Goal: Task Accomplishment & Management: Manage account settings

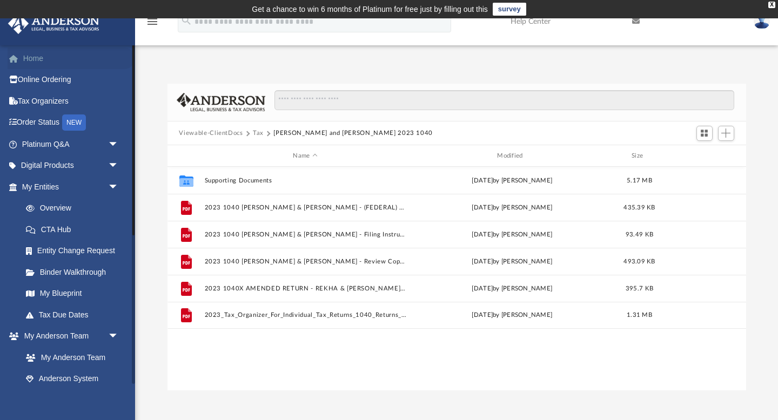
click at [104, 56] on link "Home" at bounding box center [71, 59] width 127 height 22
click at [37, 59] on link "Home" at bounding box center [71, 59] width 127 height 22
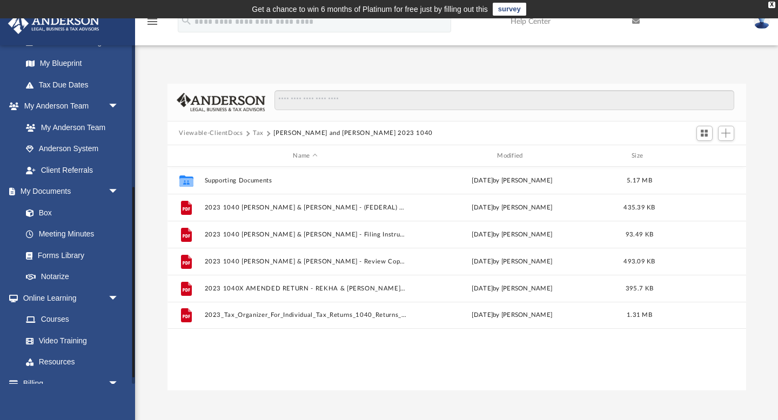
scroll to position [253, 0]
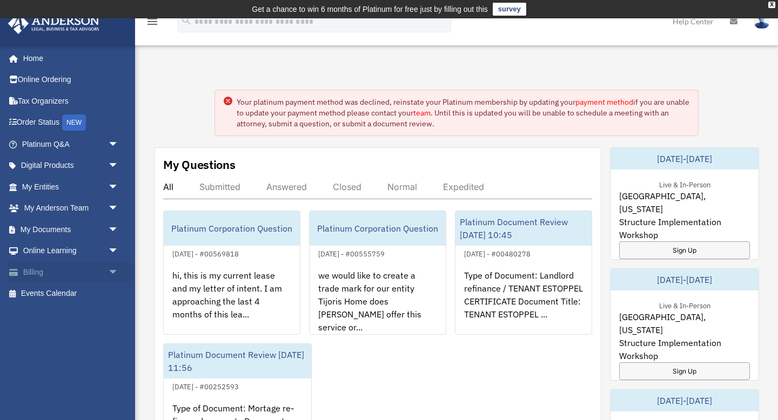
click at [36, 275] on link "Billing arrow_drop_down" at bounding box center [71, 272] width 127 height 22
click at [112, 271] on span "arrow_drop_down" at bounding box center [119, 272] width 22 height 22
click at [80, 291] on link "$ Open Invoices" at bounding box center [75, 294] width 120 height 22
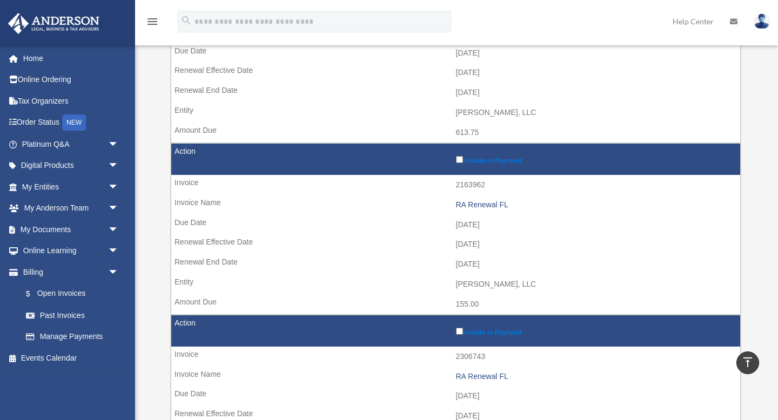
scroll to position [399, 0]
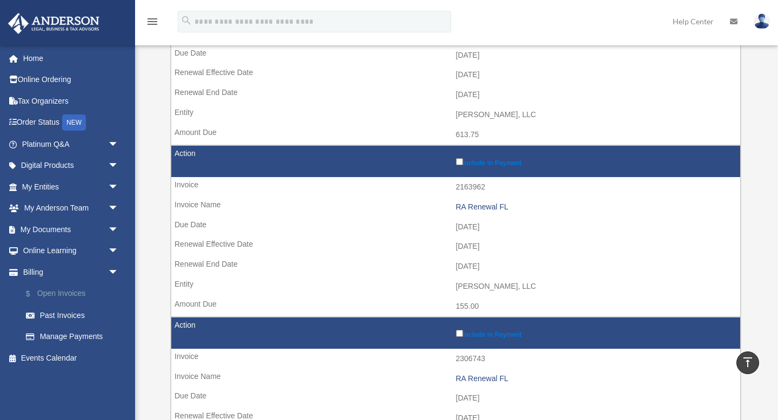
click at [71, 292] on link "$ Open Invoices" at bounding box center [75, 294] width 120 height 22
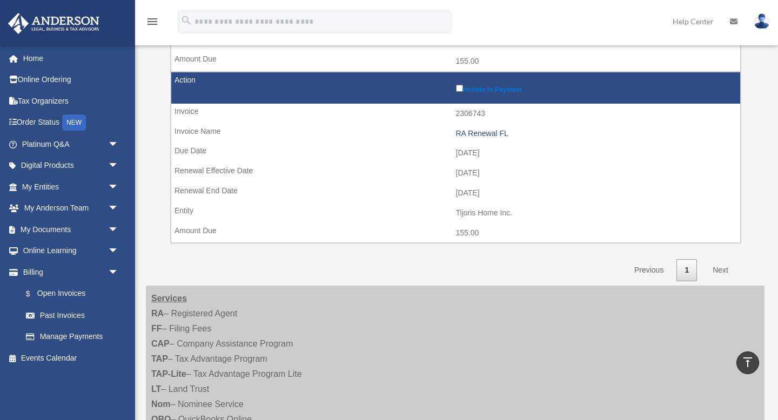
scroll to position [669, 0]
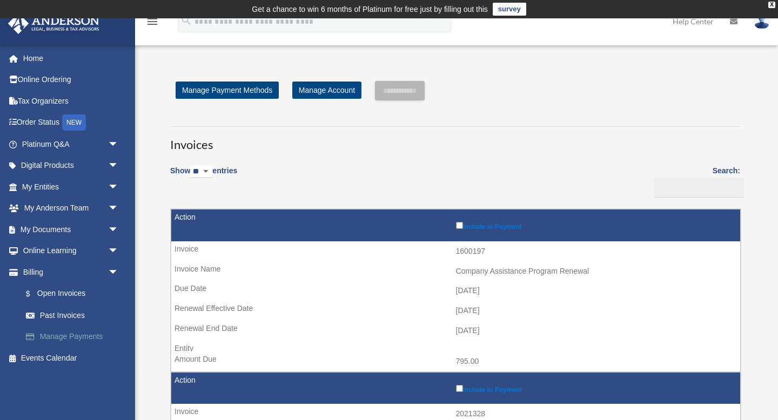
click at [87, 332] on link "Manage Payments" at bounding box center [75, 337] width 120 height 22
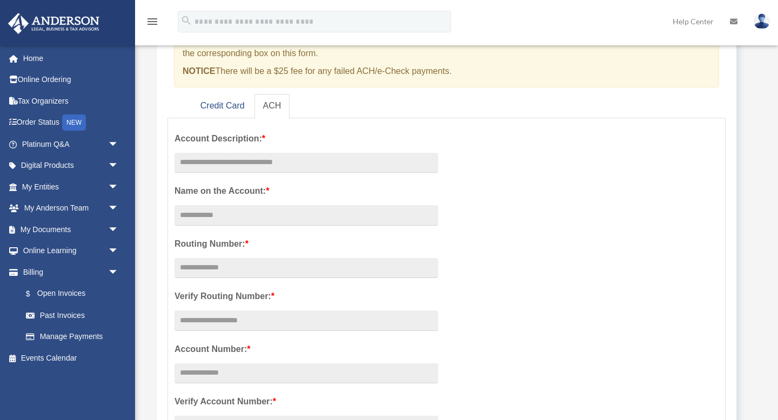
scroll to position [136, 0]
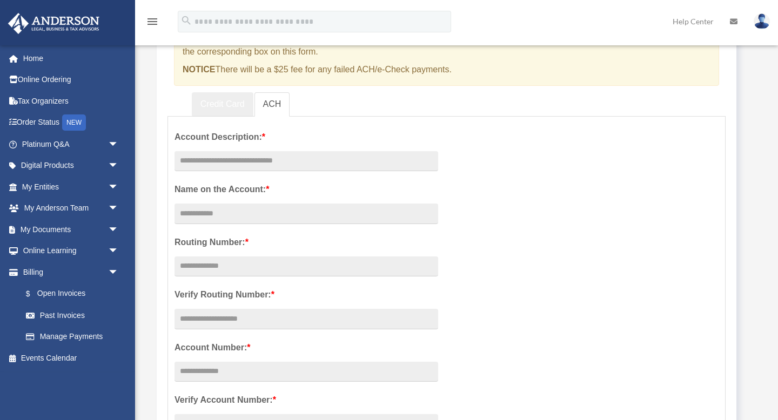
click at [199, 99] on link "Credit Card" at bounding box center [223, 104] width 62 height 24
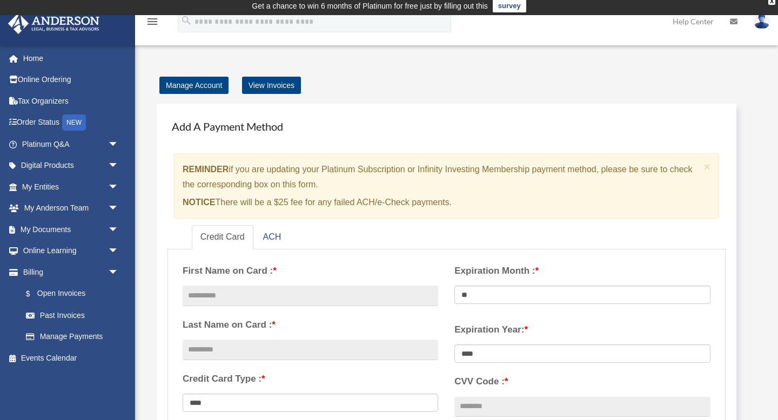
scroll to position [0, 0]
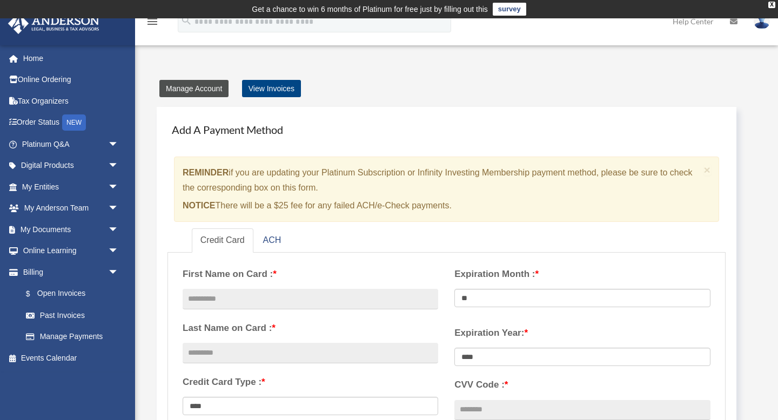
click at [203, 91] on link "Manage Account" at bounding box center [193, 88] width 69 height 17
click at [205, 89] on link "Manage Account" at bounding box center [193, 88] width 69 height 17
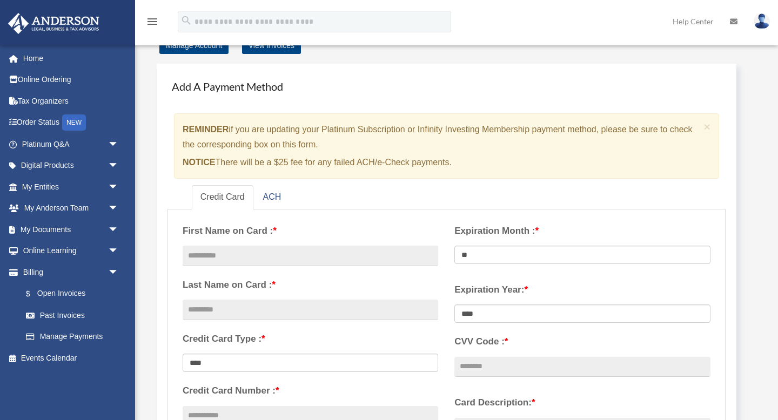
scroll to position [46, 0]
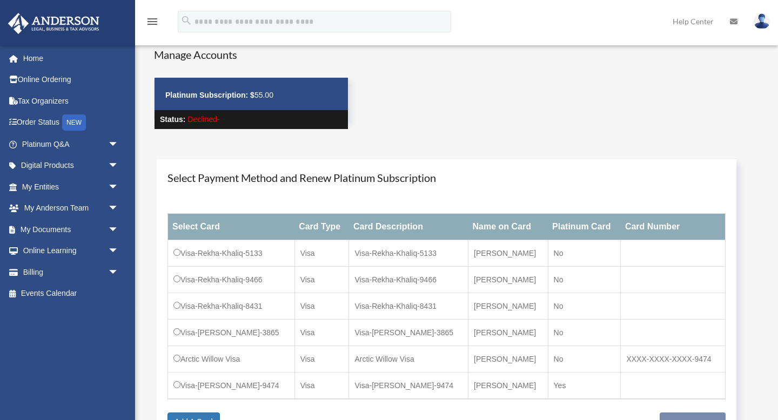
scroll to position [38, 0]
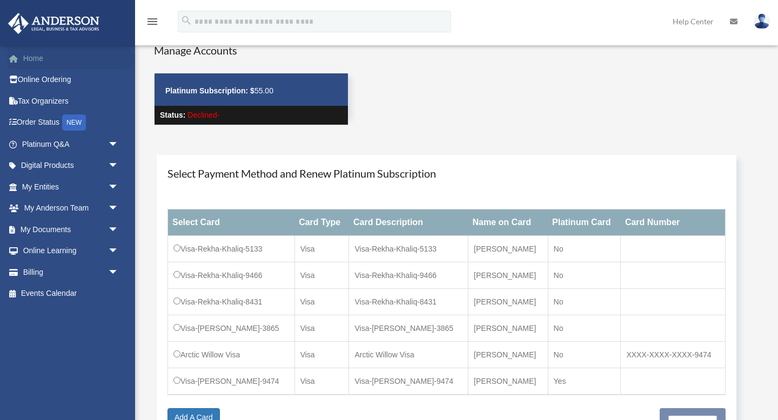
click at [39, 57] on link "Home" at bounding box center [71, 59] width 127 height 22
